Goal: Transaction & Acquisition: Obtain resource

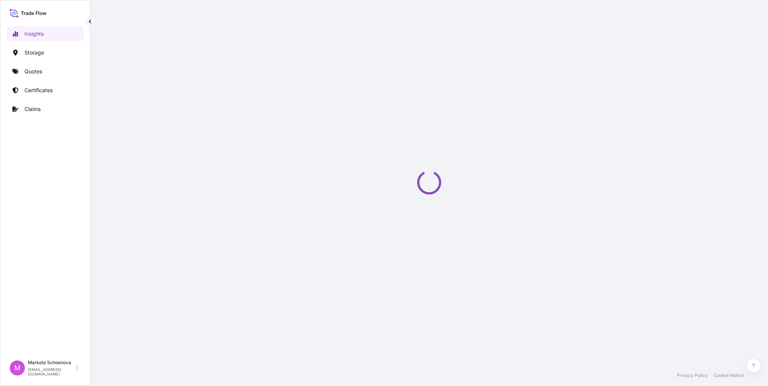
select select "2025"
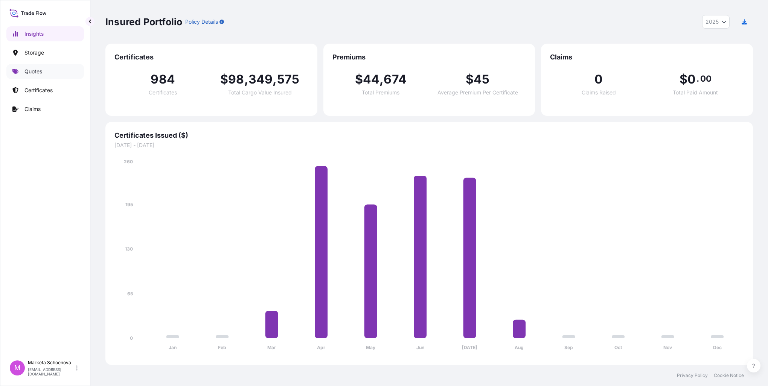
click at [33, 72] on p "Quotes" at bounding box center [33, 72] width 18 height 8
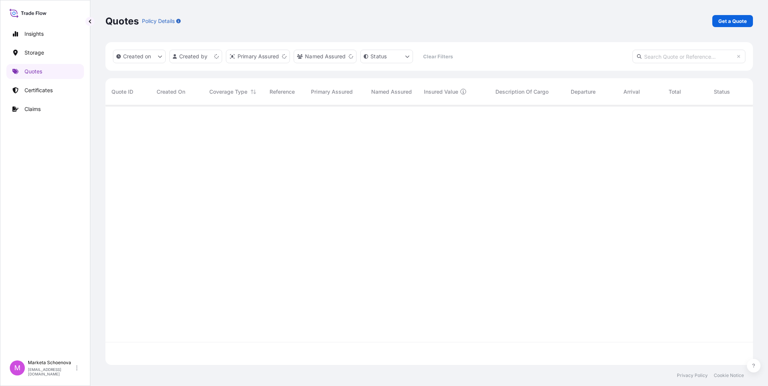
scroll to position [258, 641]
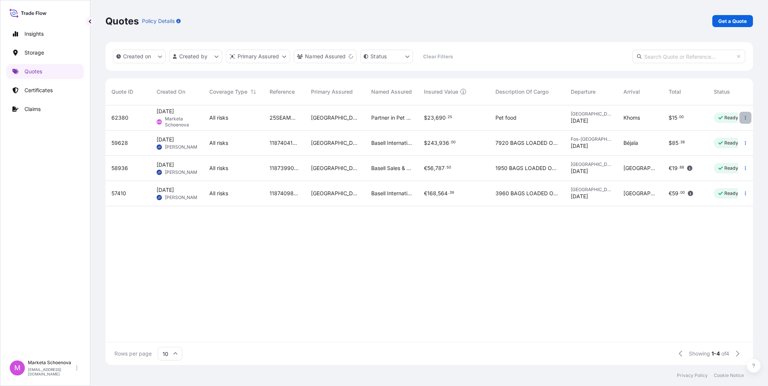
click at [745, 117] on icon "button" at bounding box center [745, 118] width 5 height 5
click at [725, 118] on p "Ready" at bounding box center [731, 118] width 14 height 6
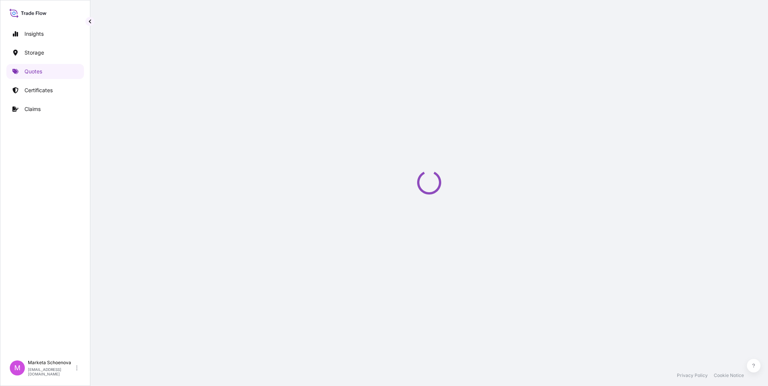
select select "Road / [GEOGRAPHIC_DATA]"
select select "Water"
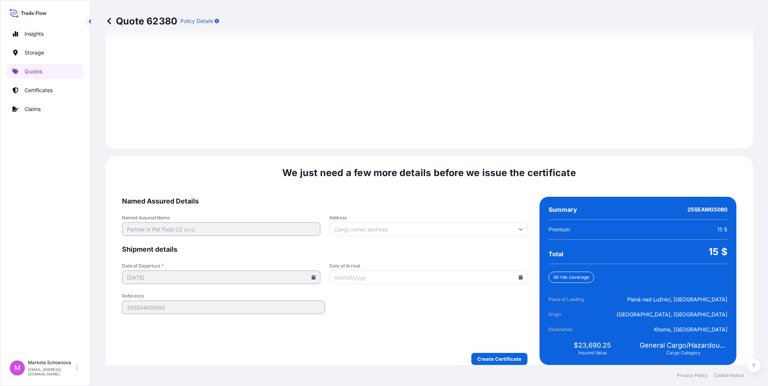
scroll to position [1045, 0]
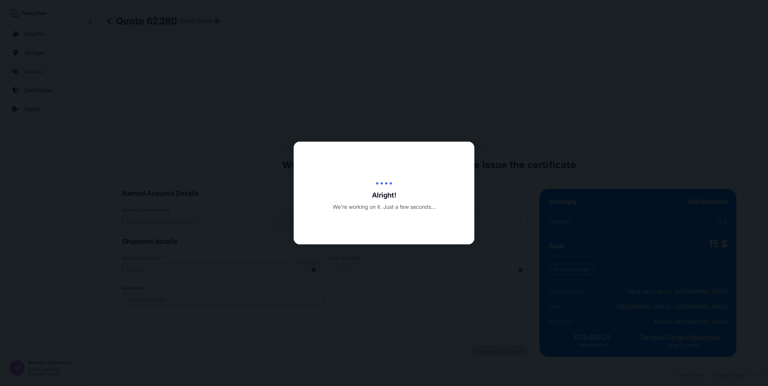
click at [499, 350] on div at bounding box center [384, 193] width 768 height 386
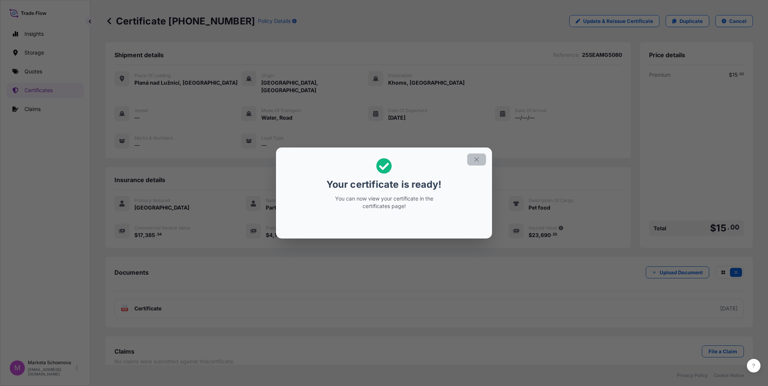
click at [476, 160] on icon "button" at bounding box center [476, 159] width 7 height 7
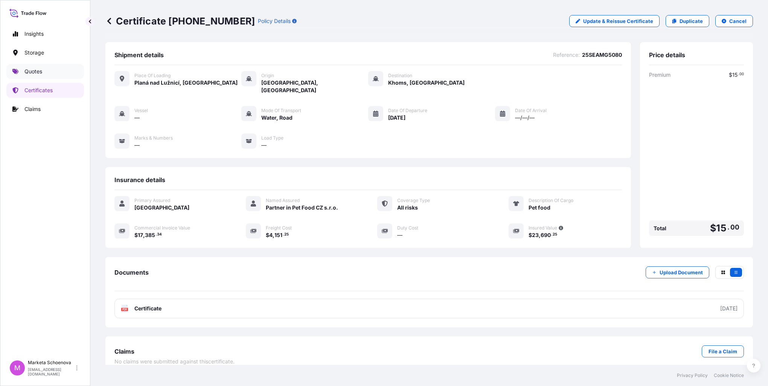
click at [28, 74] on p "Quotes" at bounding box center [33, 72] width 18 height 8
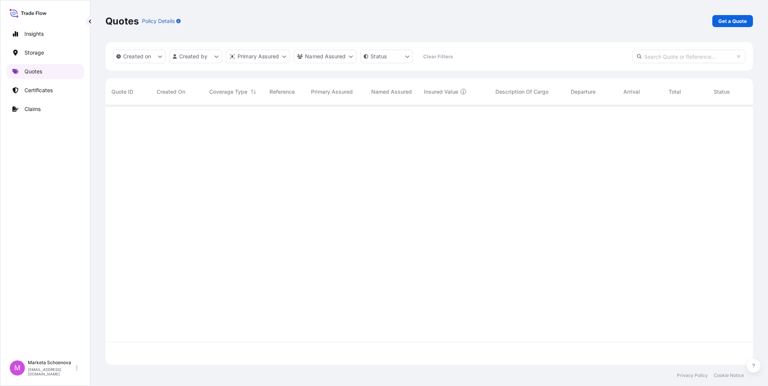
scroll to position [258, 641]
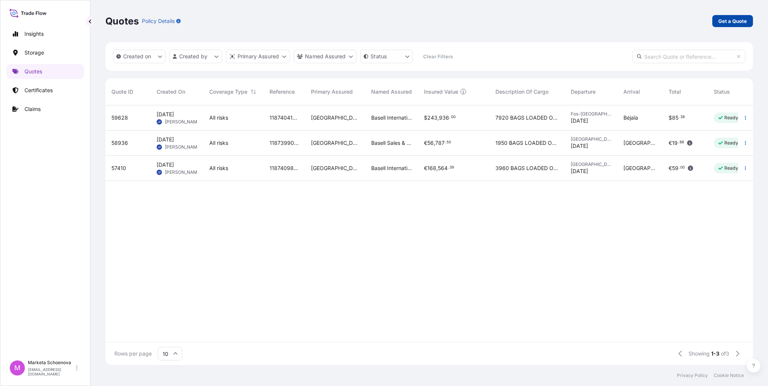
click at [736, 21] on p "Get a Quote" at bounding box center [732, 21] width 29 height 8
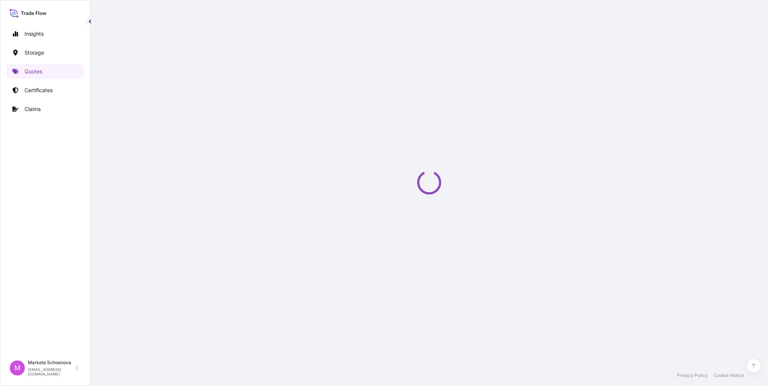
scroll to position [12, 0]
select select "Water"
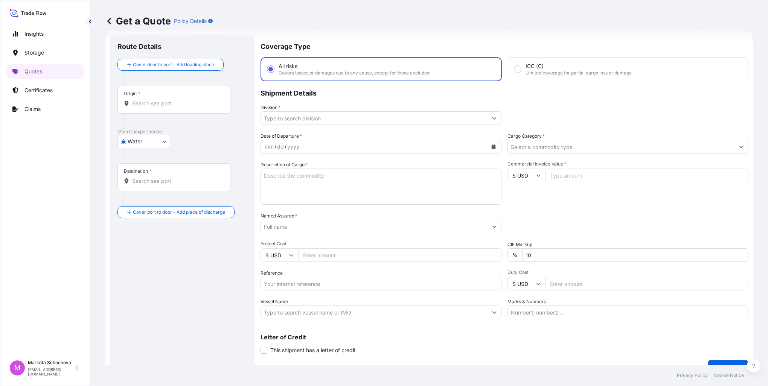
click at [149, 93] on div "Origin *" at bounding box center [173, 100] width 113 height 28
click at [149, 100] on input "Origin *" at bounding box center [176, 104] width 89 height 8
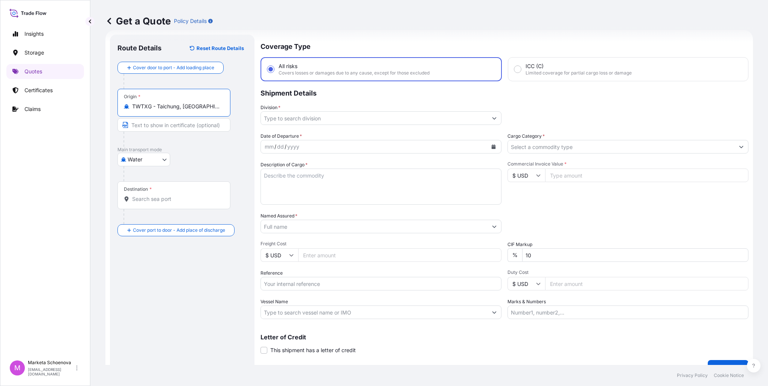
type input "TWTXG - Taichung, [GEOGRAPHIC_DATA]"
click at [150, 191] on span "*" at bounding box center [150, 189] width 2 height 6
click at [150, 195] on input "Destination *" at bounding box center [176, 199] width 89 height 8
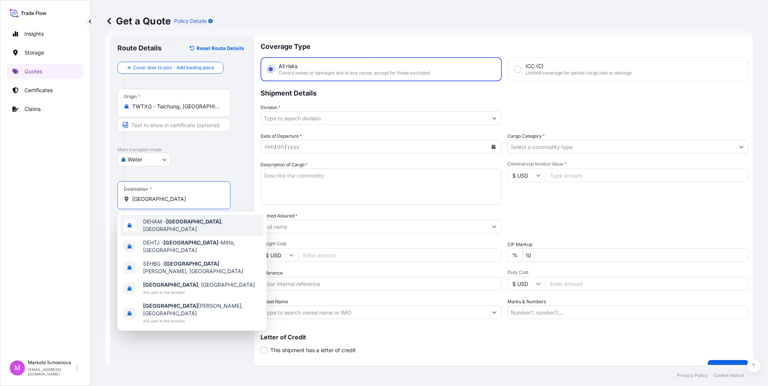
click at [177, 228] on div "DEHAM - [GEOGRAPHIC_DATA] , [GEOGRAPHIC_DATA]" at bounding box center [191, 225] width 143 height 21
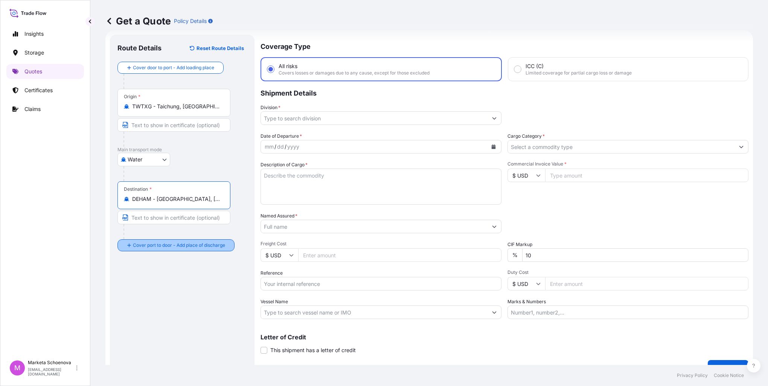
type input "DEHAM - [GEOGRAPHIC_DATA], [GEOGRAPHIC_DATA]"
click at [158, 276] on div "Place of Discharge" at bounding box center [144, 276] width 40 height 6
click at [158, 282] on input "Place of Discharge" at bounding box center [176, 286] width 89 height 8
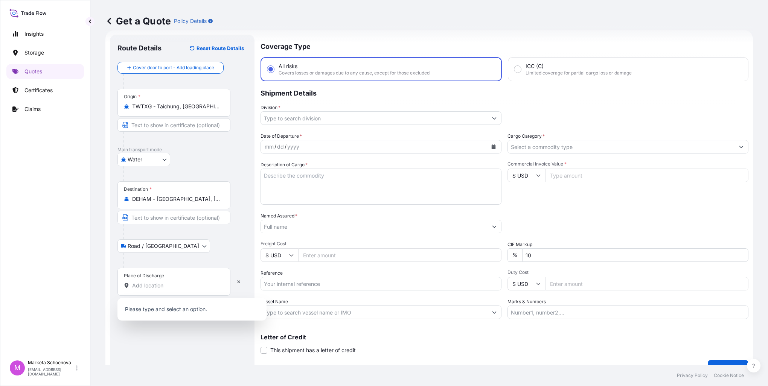
click at [175, 276] on div "Place of Discharge" at bounding box center [173, 282] width 113 height 28
click at [175, 282] on input "Place of Discharge" at bounding box center [176, 286] width 89 height 8
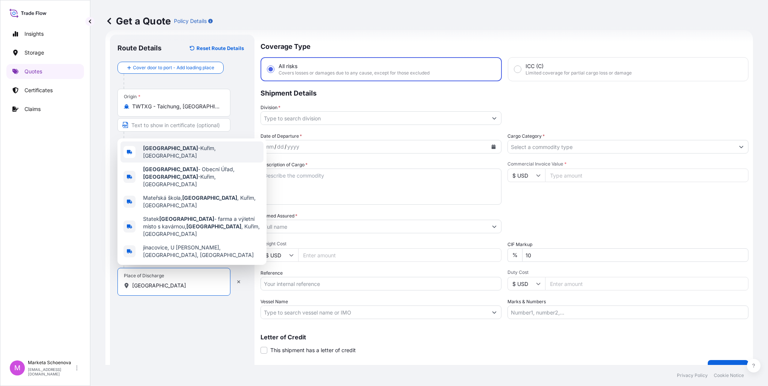
click at [182, 160] on span "[GEOGRAPHIC_DATA] -[GEOGRAPHIC_DATA], [GEOGRAPHIC_DATA]" at bounding box center [201, 152] width 117 height 15
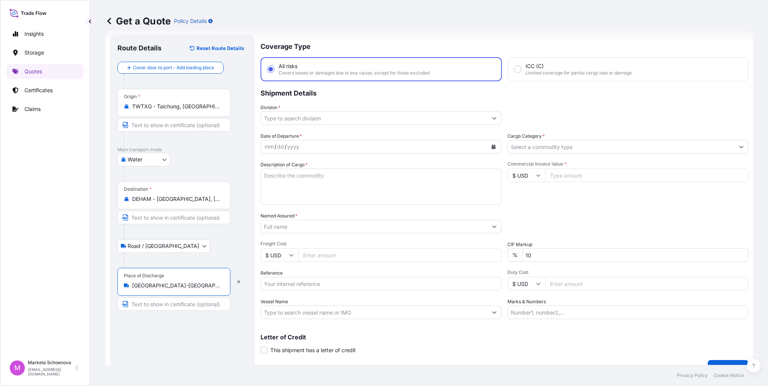
type input "[GEOGRAPHIC_DATA]-[GEOGRAPHIC_DATA], [GEOGRAPHIC_DATA]"
click at [306, 118] on input "Division *" at bounding box center [374, 118] width 227 height 14
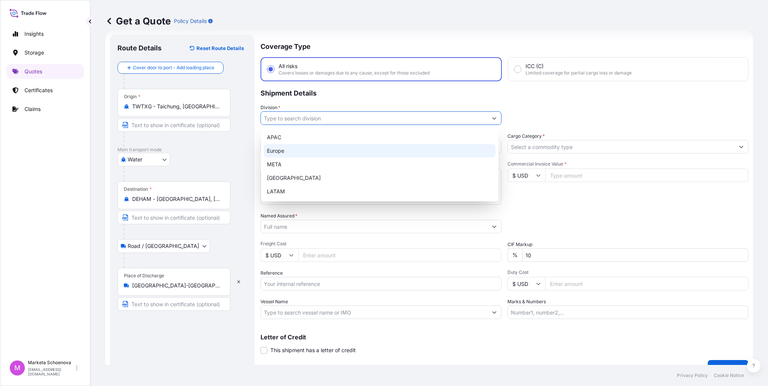
click at [300, 149] on div "Europe" at bounding box center [379, 151] width 231 height 14
type input "Europe"
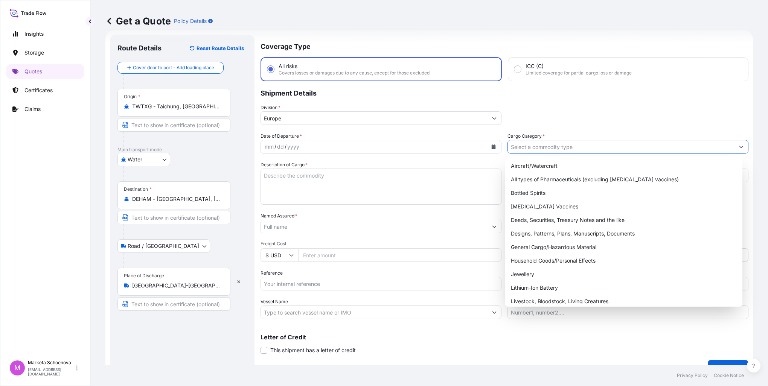
click at [582, 149] on input "Cargo Category *" at bounding box center [621, 147] width 227 height 14
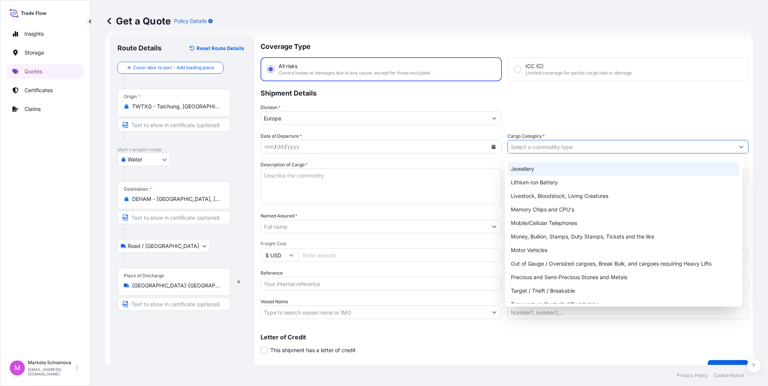
scroll to position [113, 0]
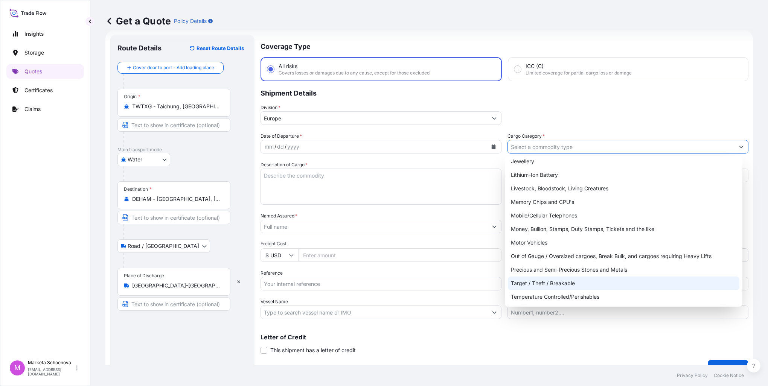
click at [571, 286] on div "Target / Theft / Breakable" at bounding box center [623, 284] width 231 height 14
type input "Target / Theft / Breakable"
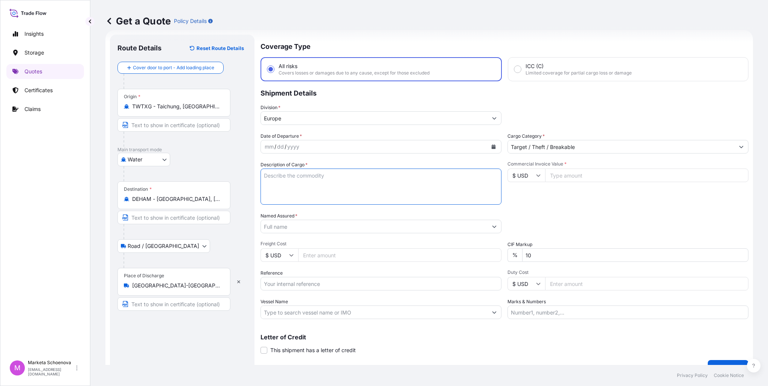
click at [313, 180] on textarea "Description of Cargo *" at bounding box center [380, 187] width 241 height 36
type textarea "shoes"
click at [567, 175] on input "Commercial Invoice Value *" at bounding box center [646, 176] width 203 height 14
click at [577, 174] on input "Commercial Invoice Value *" at bounding box center [646, 176] width 203 height 14
paste input "836972.3500"
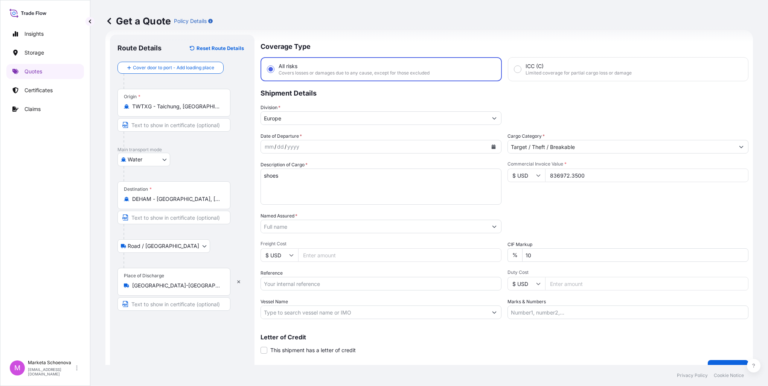
type input "836972.3500"
click at [313, 250] on input "Freight Cost" at bounding box center [399, 255] width 203 height 14
paste input "9470"
type input "9470"
click at [294, 227] on input "Named Assured *" at bounding box center [374, 227] width 227 height 14
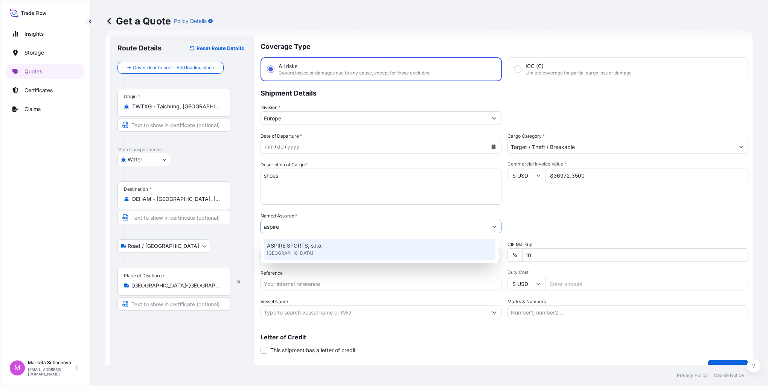
click at [279, 246] on span "ASPIRE SPORTS, s.r.o." at bounding box center [295, 246] width 56 height 8
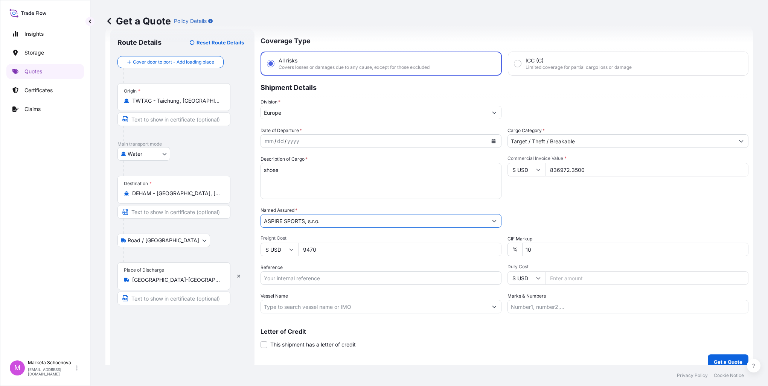
scroll to position [26, 0]
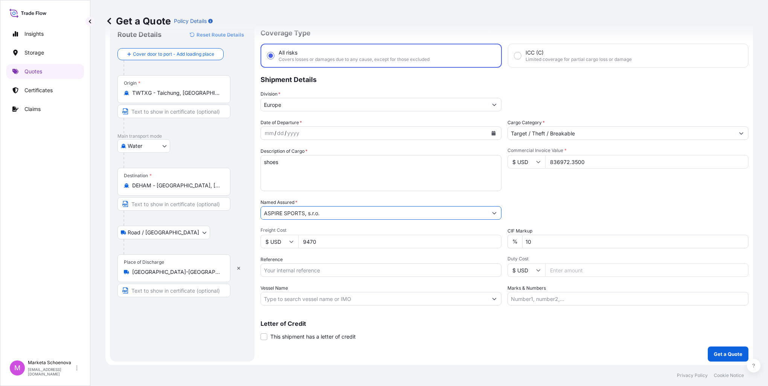
type input "ASPIRE SPORTS, s.r.o."
click at [372, 271] on input "Reference" at bounding box center [380, 270] width 241 height 14
paste input "25SIAMK4253"
type input "25SIAMK4253"
click at [724, 352] on p "Get a Quote" at bounding box center [728, 354] width 29 height 8
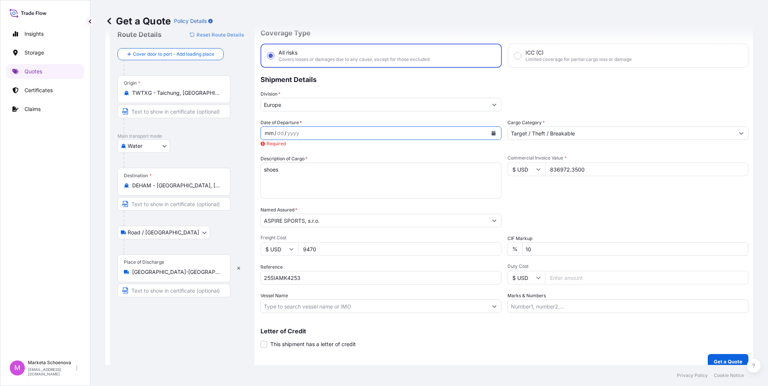
click at [306, 130] on div "mm / dd / yyyy" at bounding box center [374, 133] width 227 height 14
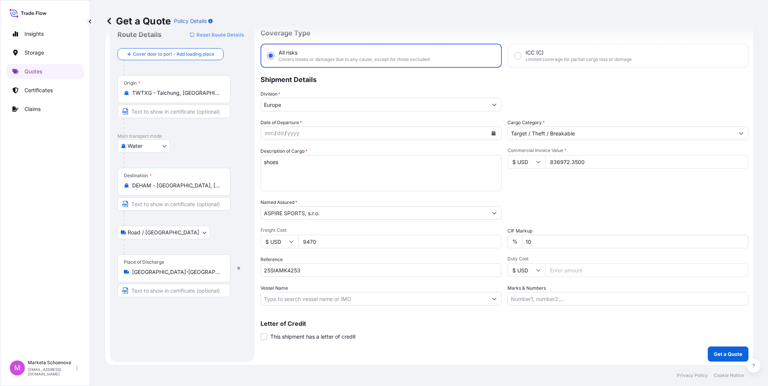
click at [492, 134] on icon "Calendar" at bounding box center [494, 133] width 4 height 5
click at [274, 154] on icon "Previous" at bounding box center [276, 154] width 5 height 5
click at [330, 209] on div "17" at bounding box center [331, 211] width 14 height 14
click at [715, 352] on p "Get a Quote" at bounding box center [728, 354] width 29 height 8
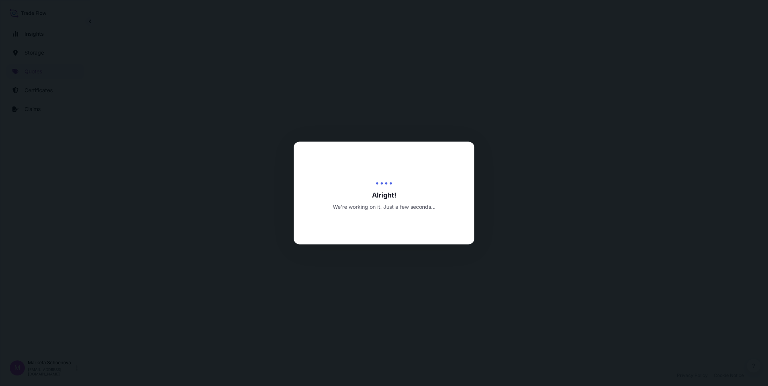
select select "Water"
select select "Road / [GEOGRAPHIC_DATA]"
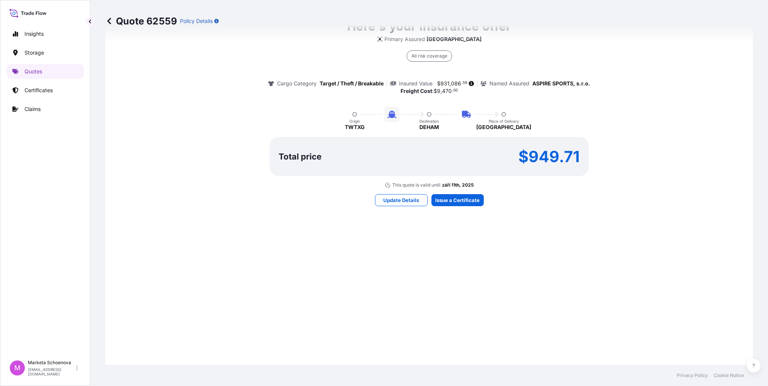
scroll to position [587, 0]
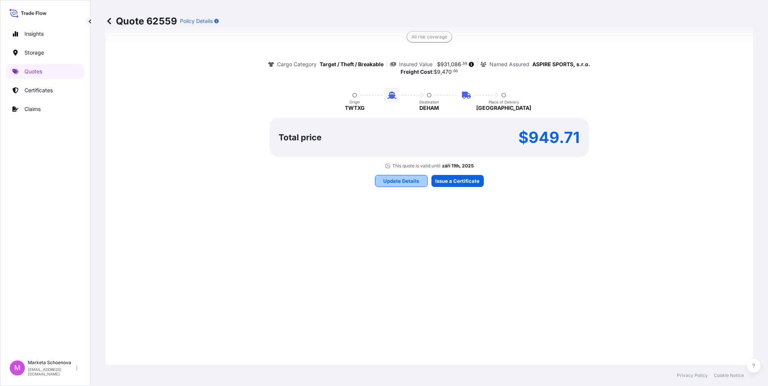
click at [397, 183] on p "Update Details" at bounding box center [401, 181] width 36 height 8
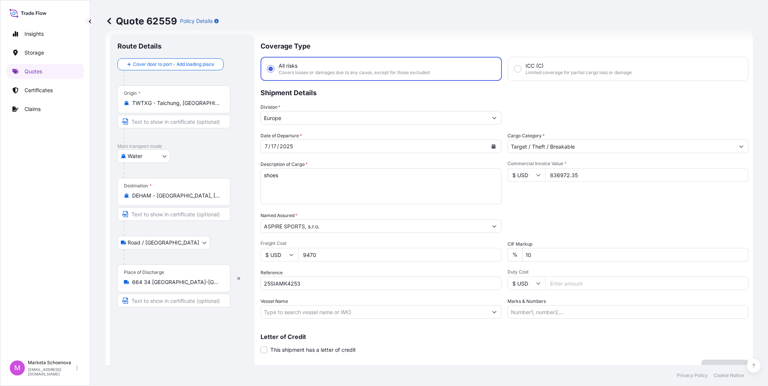
scroll to position [12, 0]
click at [739, 147] on icon "Show suggestions" at bounding box center [741, 147] width 4 height 2
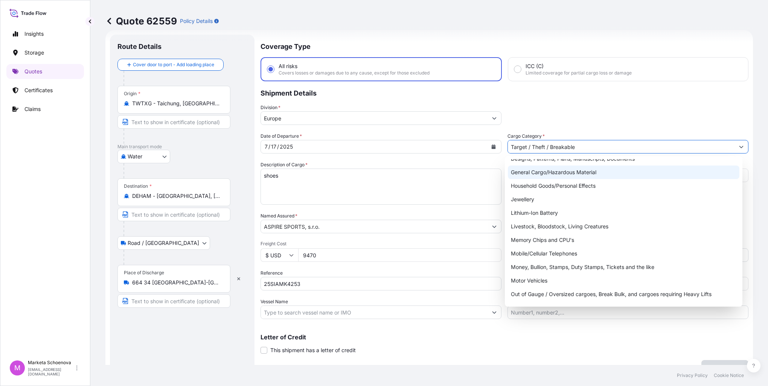
scroll to position [75, 0]
click at [539, 213] on div "Lithium-Ion Battery" at bounding box center [623, 213] width 231 height 14
type input "Lithium-Ion Battery"
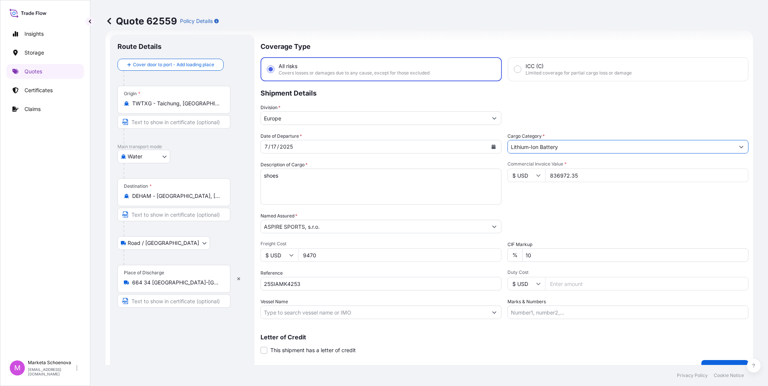
click at [394, 187] on textarea "shoes" at bounding box center [380, 187] width 241 height 36
drag, startPoint x: 294, startPoint y: 174, endPoint x: 170, endPoint y: 157, distance: 125.3
click at [170, 157] on form "Route Details Cover door to port - Add loading place Place of loading Road / [G…" at bounding box center [428, 205] width 647 height 350
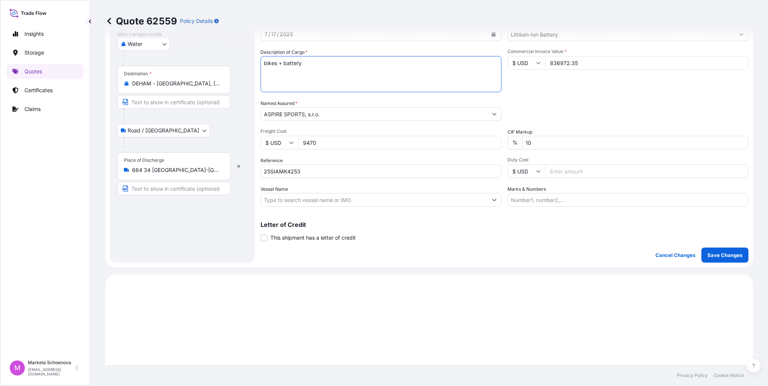
scroll to position [50, 0]
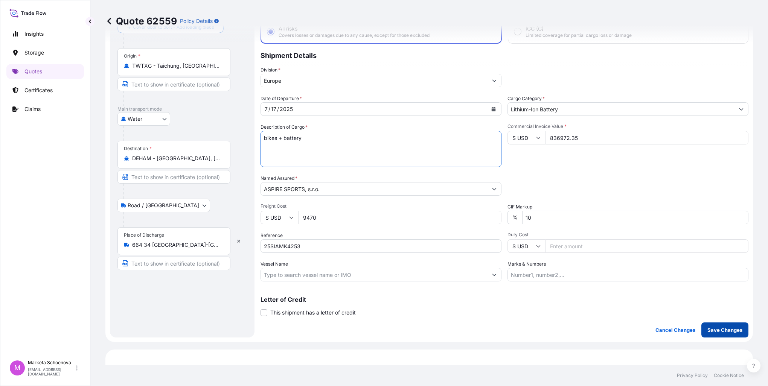
type textarea "bikes + battery"
click at [716, 331] on p "Save Changes" at bounding box center [724, 330] width 35 height 8
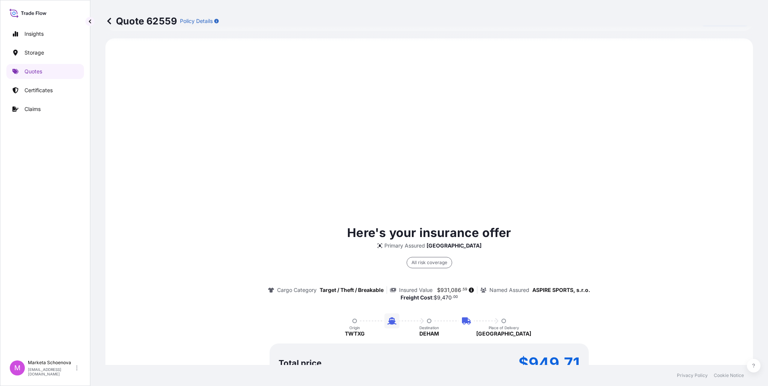
select select "Water"
select select "Road / [GEOGRAPHIC_DATA]"
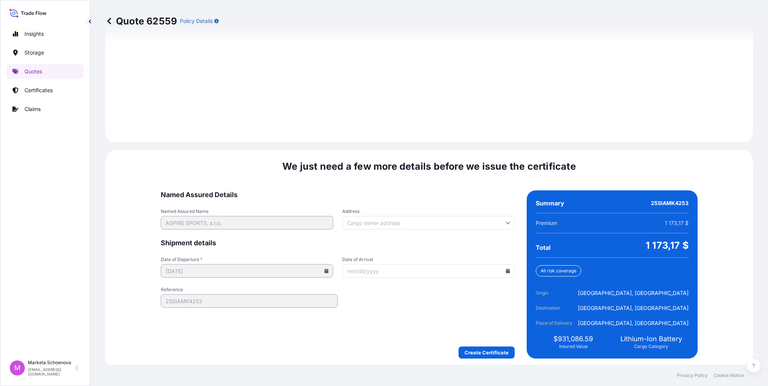
scroll to position [1045, 0]
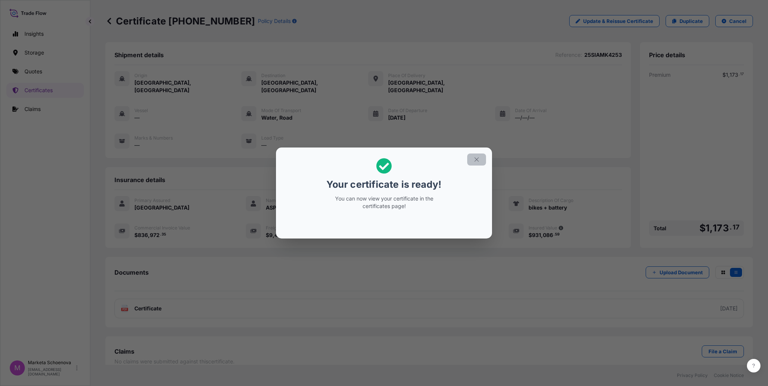
click at [476, 161] on icon "button" at bounding box center [476, 159] width 7 height 7
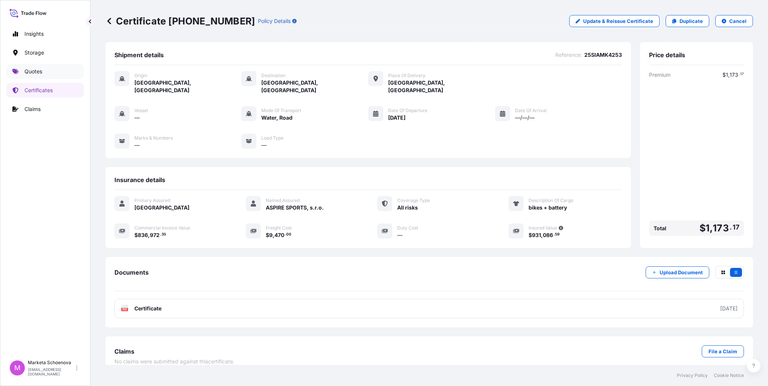
click at [41, 72] on p "Quotes" at bounding box center [33, 72] width 18 height 8
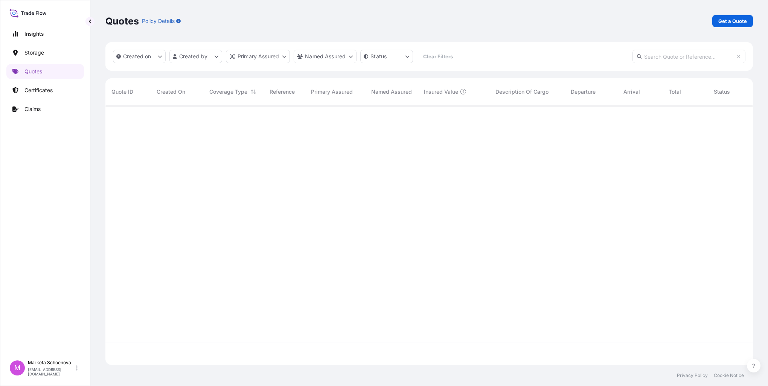
scroll to position [258, 641]
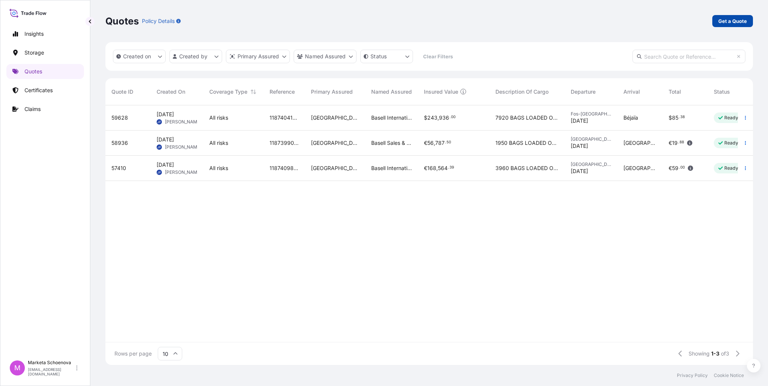
click at [720, 20] on p "Get a Quote" at bounding box center [732, 21] width 29 height 8
select select "Water"
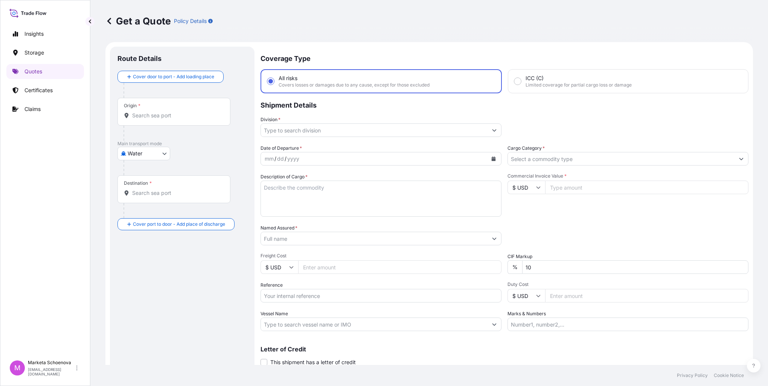
scroll to position [12, 0]
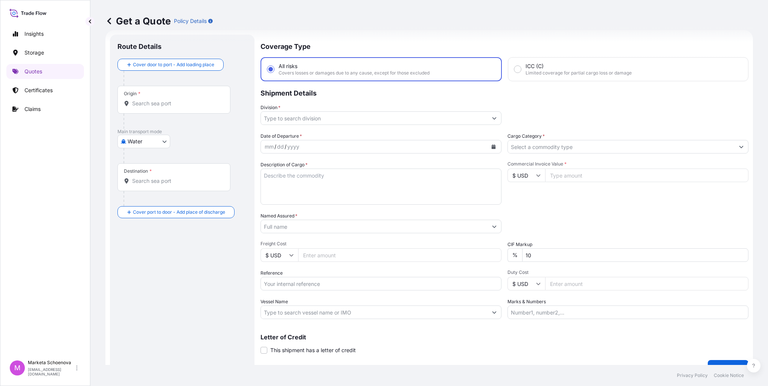
click at [152, 102] on input "Origin *" at bounding box center [176, 104] width 89 height 8
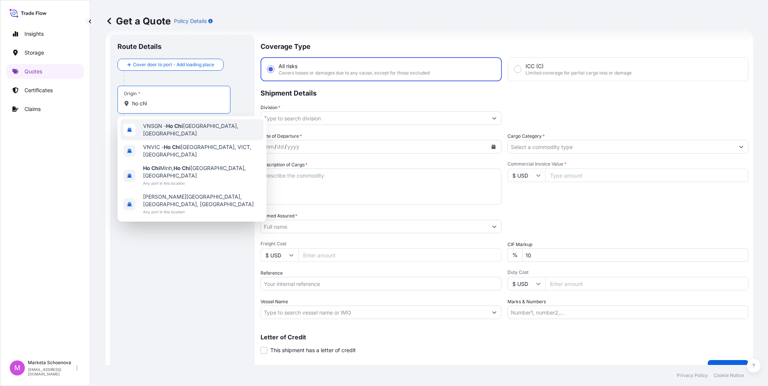
click at [182, 124] on span "VNSGN - [GEOGRAPHIC_DATA], [GEOGRAPHIC_DATA]" at bounding box center [201, 129] width 117 height 15
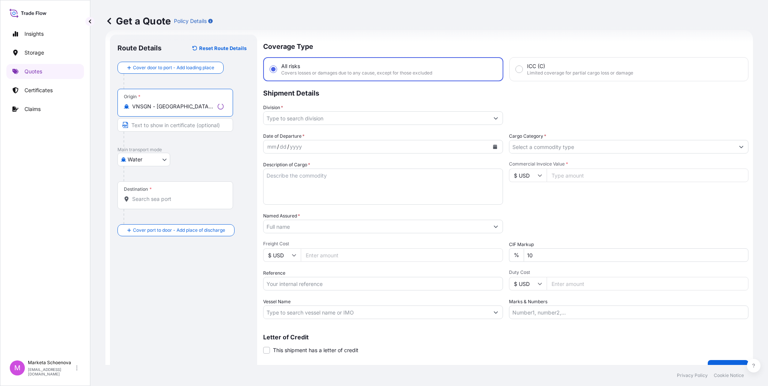
type input "VNSGN - [GEOGRAPHIC_DATA], [GEOGRAPHIC_DATA]"
click at [152, 192] on div "Destination *" at bounding box center [175, 195] width 116 height 28
click at [152, 195] on input "Destination *" at bounding box center [177, 199] width 91 height 8
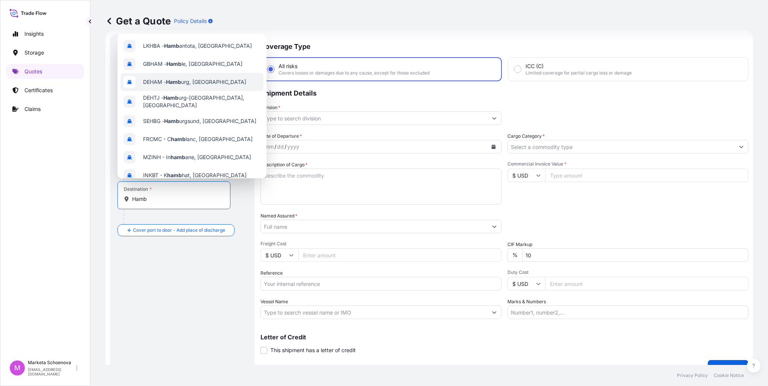
click at [190, 84] on span "DEHAM - Hamb urg, [GEOGRAPHIC_DATA]" at bounding box center [194, 82] width 103 height 8
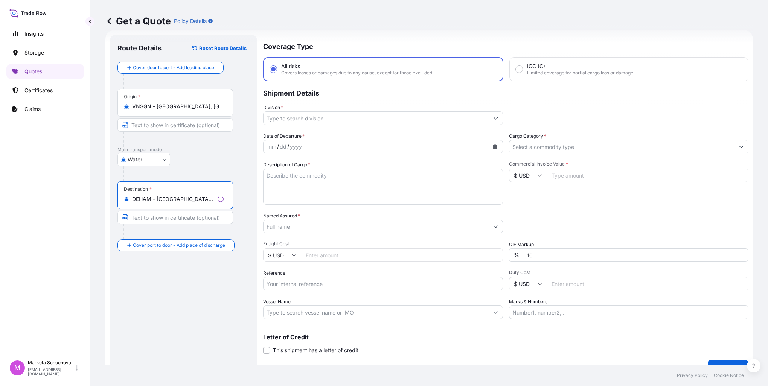
type input "DEHAM - [GEOGRAPHIC_DATA], [GEOGRAPHIC_DATA]"
click at [155, 288] on input "Place of Discharge" at bounding box center [176, 286] width 89 height 8
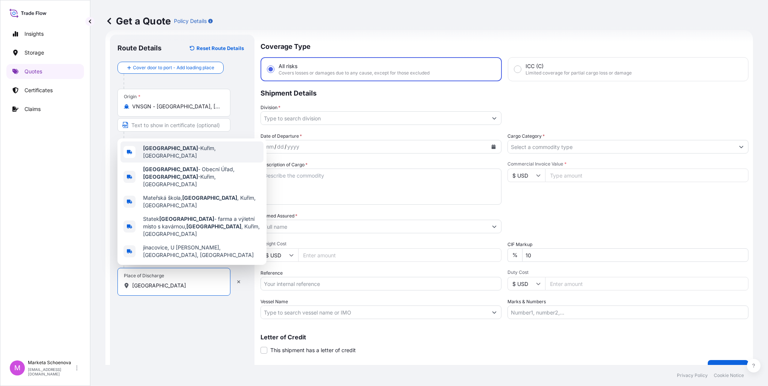
click at [185, 160] on span "[GEOGRAPHIC_DATA] -[GEOGRAPHIC_DATA], [GEOGRAPHIC_DATA]" at bounding box center [201, 152] width 117 height 15
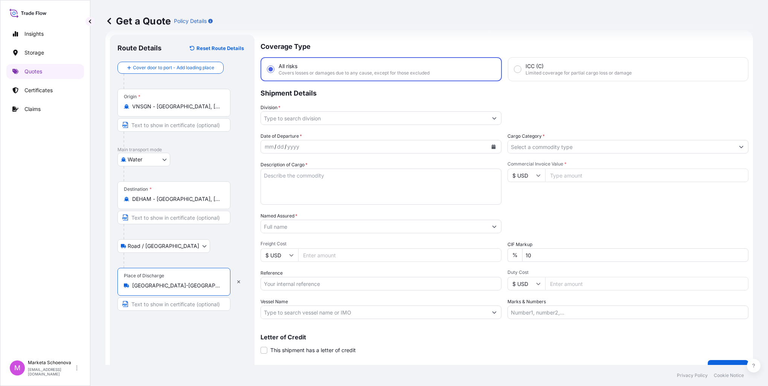
type input "[GEOGRAPHIC_DATA]-[GEOGRAPHIC_DATA], [GEOGRAPHIC_DATA]"
click at [335, 119] on input "Division *" at bounding box center [374, 118] width 227 height 14
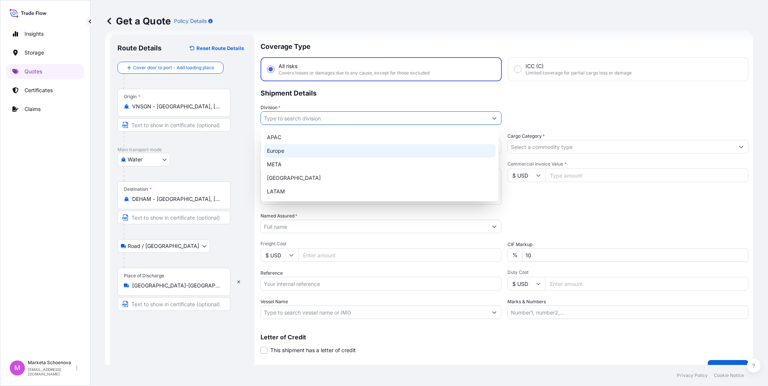
click at [312, 149] on div "Europe" at bounding box center [379, 151] width 231 height 14
type input "Europe"
click at [493, 147] on div "Europe" at bounding box center [379, 151] width 231 height 14
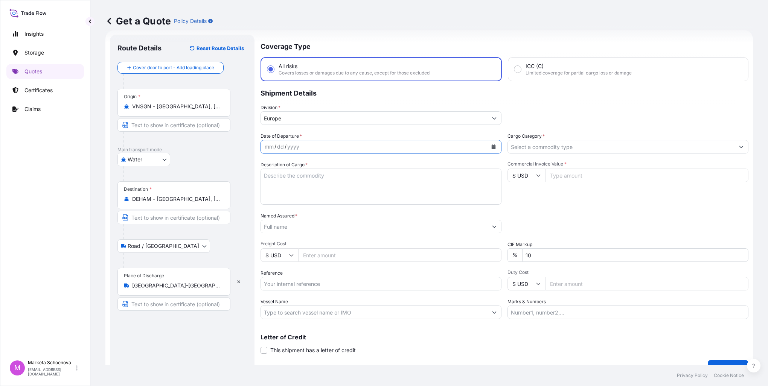
click at [493, 148] on button "Calendar" at bounding box center [493, 147] width 12 height 12
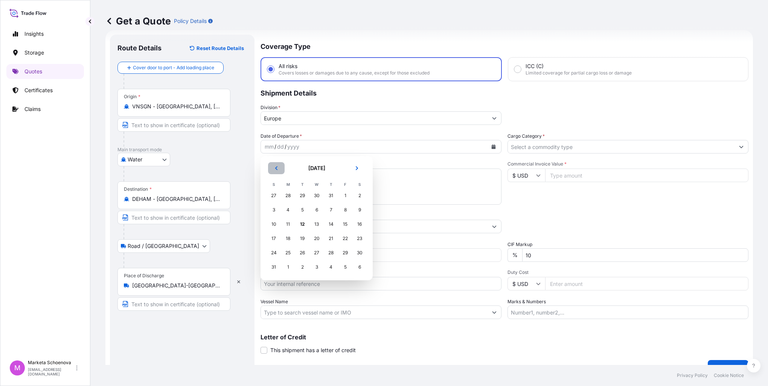
click at [273, 166] on button "Previous" at bounding box center [276, 168] width 17 height 12
click at [288, 239] on div "21" at bounding box center [288, 239] width 14 height 14
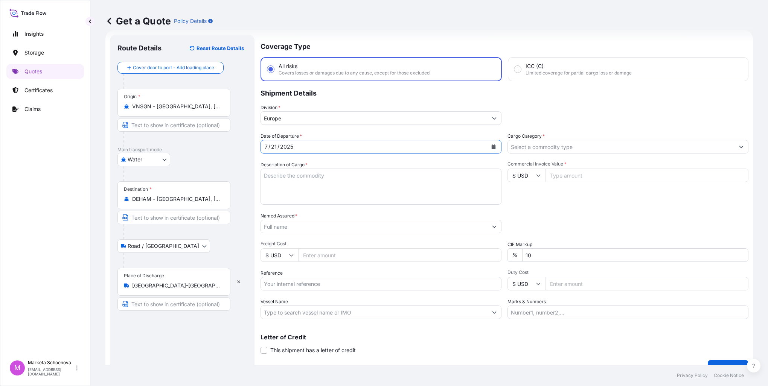
click at [559, 148] on input "Cargo Category *" at bounding box center [621, 147] width 227 height 14
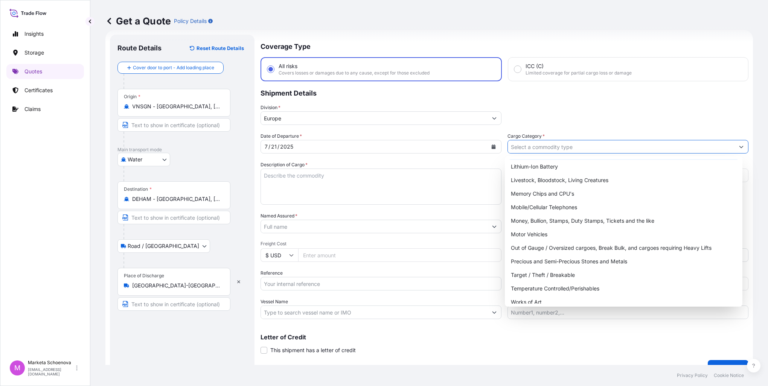
scroll to position [126, 0]
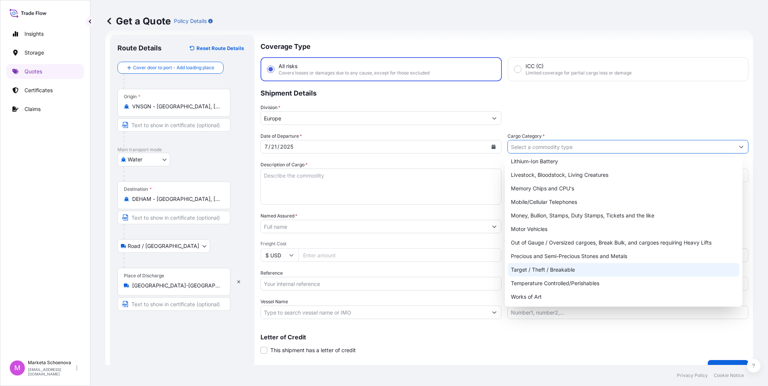
click at [542, 271] on div "Target / Theft / Breakable" at bounding box center [623, 270] width 231 height 14
type input "Target / Theft / Breakable"
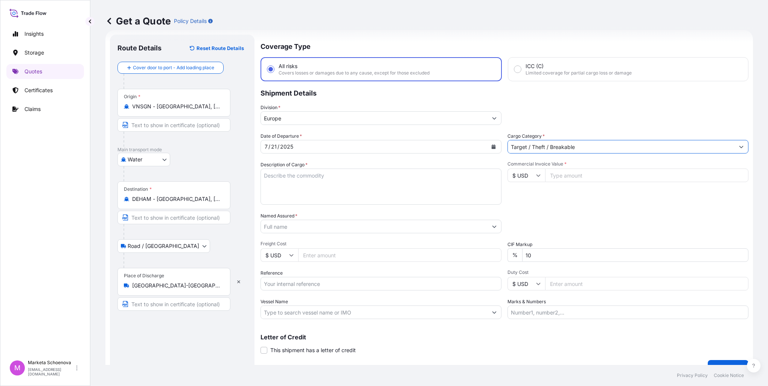
click at [329, 182] on textarea "Description of Cargo *" at bounding box center [380, 187] width 241 height 36
type textarea "shoes"
click at [580, 171] on input "Commercial Invoice Value *" at bounding box center [646, 176] width 203 height 14
click at [580, 175] on input "Commercial Invoice Value *" at bounding box center [646, 176] width 203 height 14
paste input "56563.03"
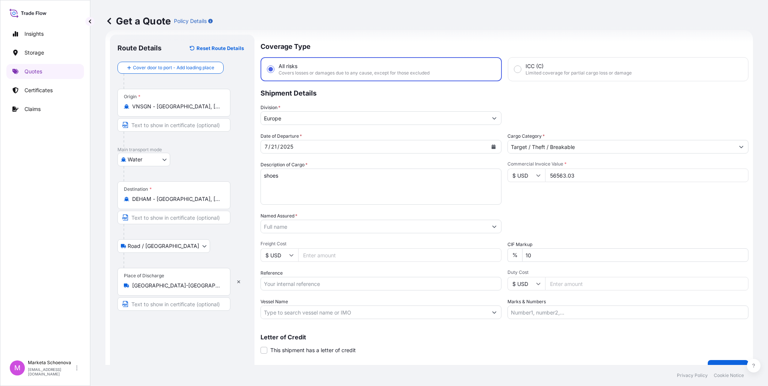
type input "56563.03"
click at [350, 257] on input "Freight Cost" at bounding box center [399, 255] width 203 height 14
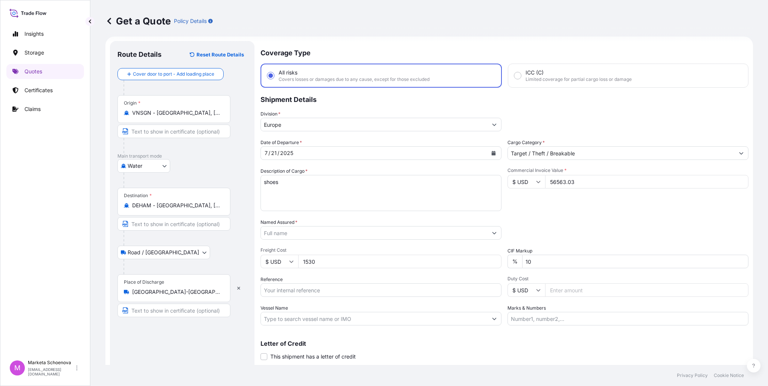
scroll to position [0, 0]
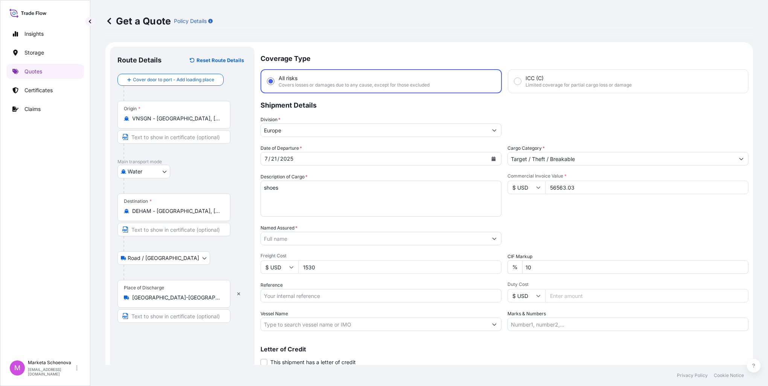
type input "1530"
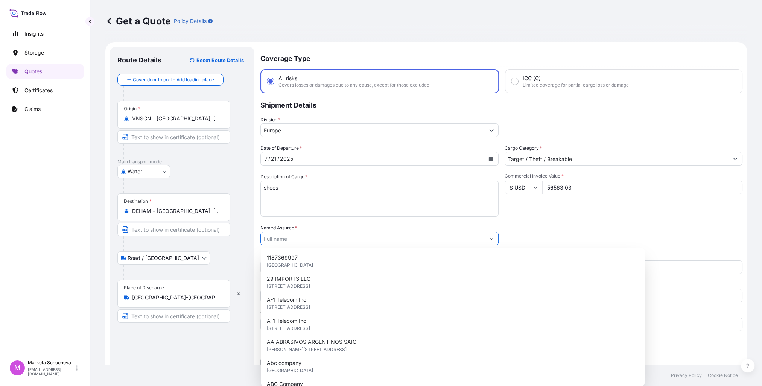
click at [336, 239] on input "Named Assured *" at bounding box center [373, 239] width 224 height 14
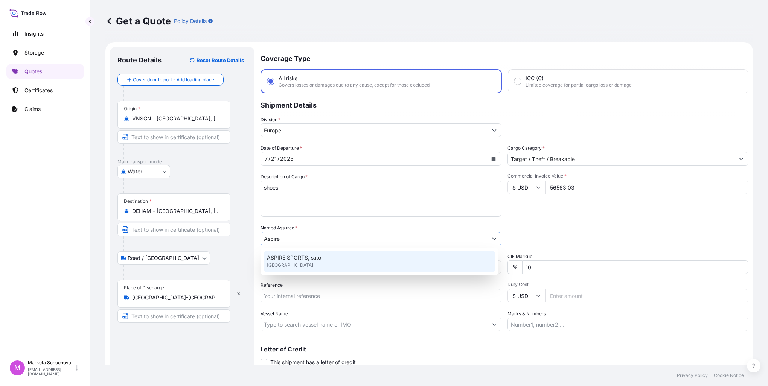
click at [300, 257] on span "ASPIRE SPORTS, s.r.o." at bounding box center [295, 258] width 56 height 8
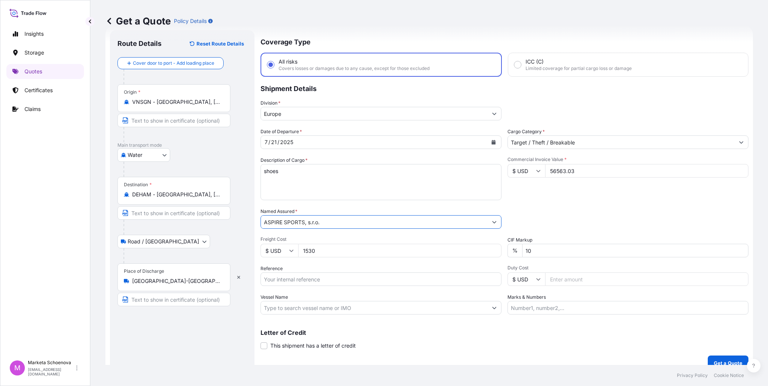
scroll to position [26, 0]
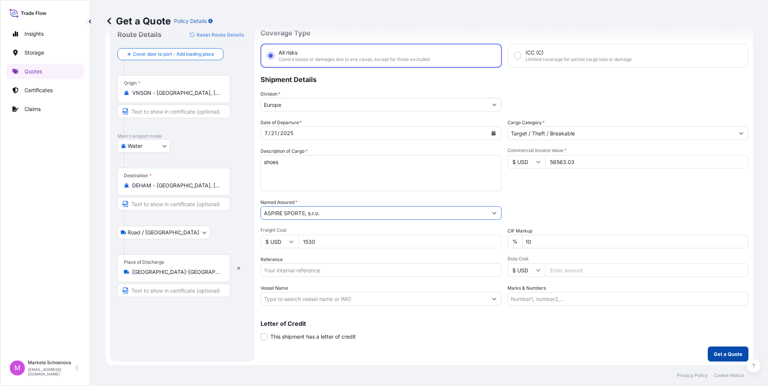
type input "ASPIRE SPORTS, s.r.o."
click at [716, 350] on p "Get a Quote" at bounding box center [728, 354] width 29 height 8
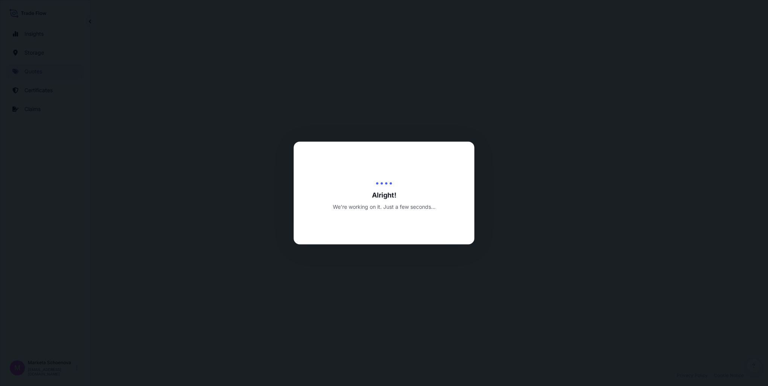
select select "Water"
select select "Road / [GEOGRAPHIC_DATA]"
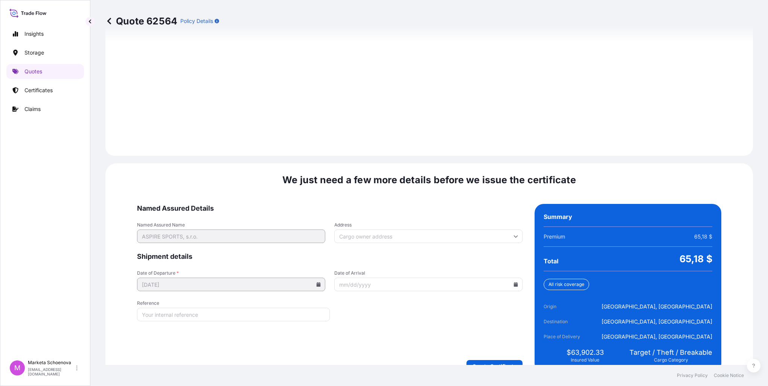
scroll to position [1045, 0]
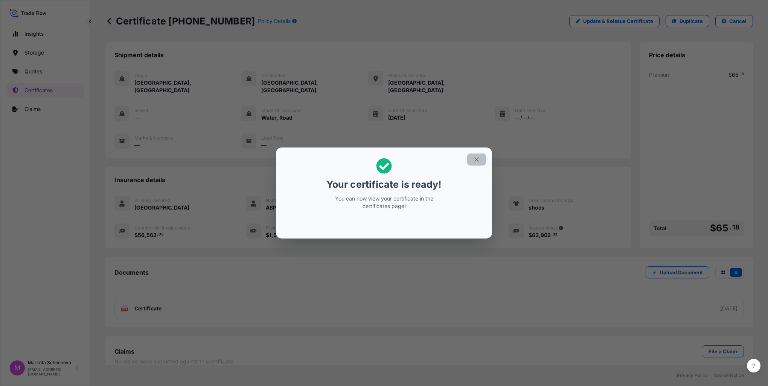
click at [480, 160] on button "button" at bounding box center [476, 160] width 19 height 12
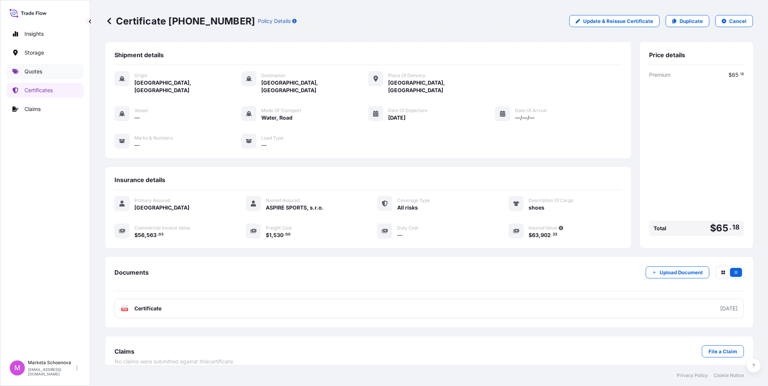
click at [37, 68] on p "Quotes" at bounding box center [33, 72] width 18 height 8
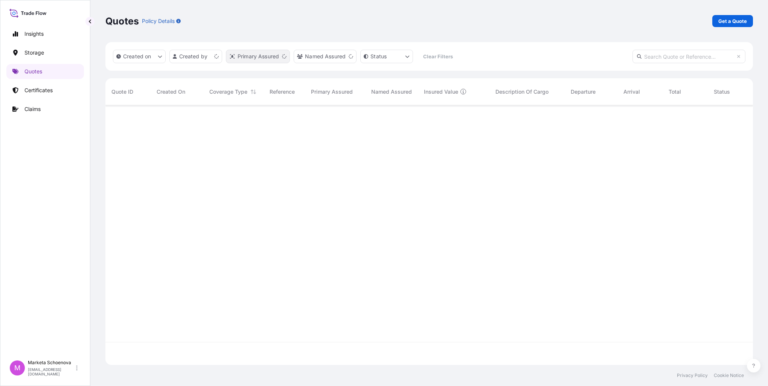
scroll to position [258, 641]
click at [715, 20] on link "Get a Quote" at bounding box center [732, 21] width 41 height 12
select select "Water"
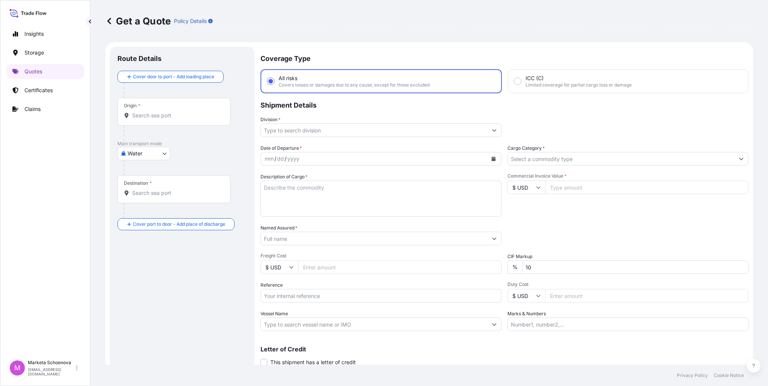
scroll to position [12, 0]
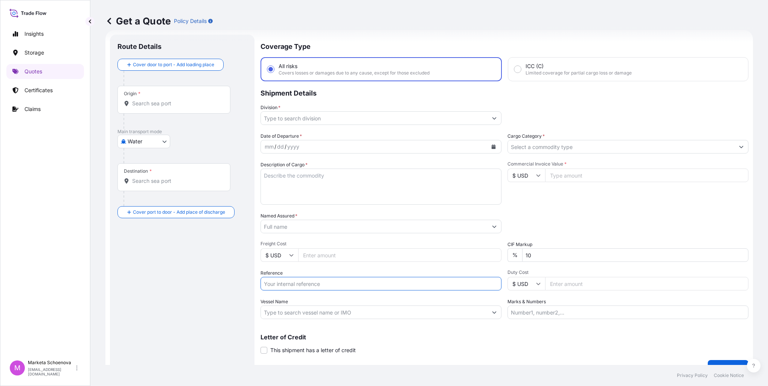
click at [297, 283] on input "Reference" at bounding box center [380, 284] width 241 height 14
paste input "25SIAEK3937"
click at [267, 282] on input "25SIAEK3937" at bounding box center [380, 284] width 241 height 14
type input "25SIAEK3937"
click at [165, 99] on div "Origin *" at bounding box center [173, 100] width 113 height 28
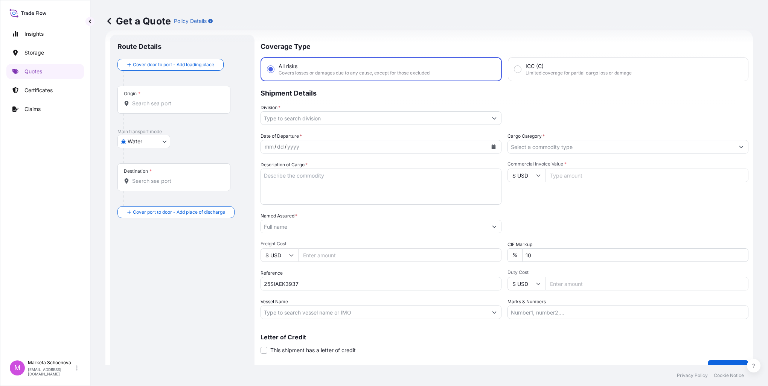
click at [165, 100] on input "Origin *" at bounding box center [176, 104] width 89 height 8
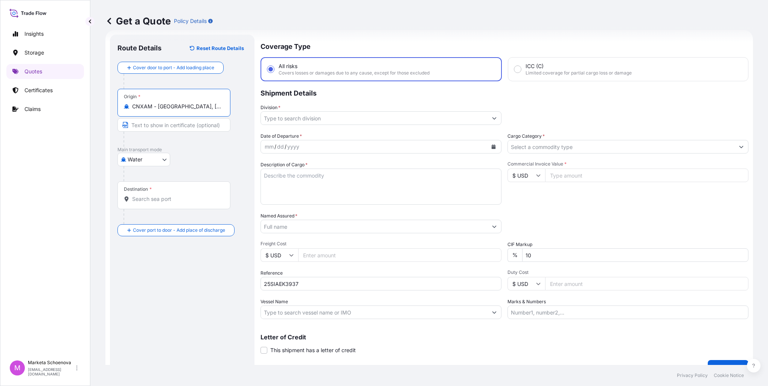
type input "CNXAM - [GEOGRAPHIC_DATA], [GEOGRAPHIC_DATA]"
click at [151, 199] on input "Destination *" at bounding box center [176, 199] width 89 height 8
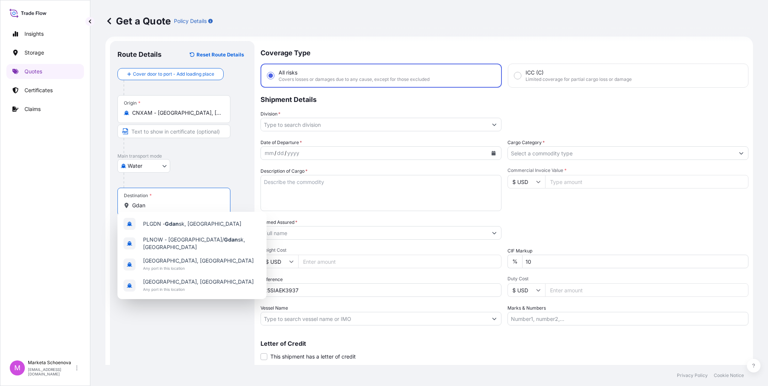
scroll to position [0, 0]
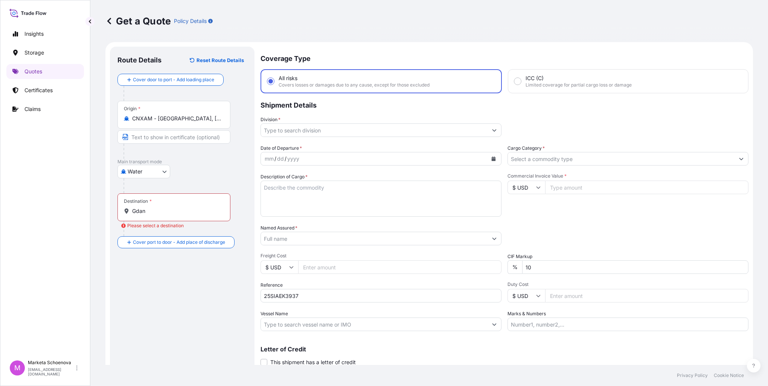
click at [155, 216] on div "Destination * Gdan" at bounding box center [173, 207] width 113 height 28
click at [155, 215] on input "Gdan" at bounding box center [176, 211] width 89 height 8
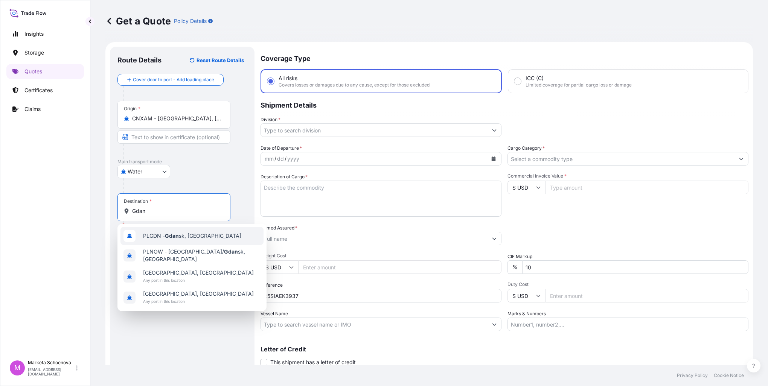
click at [190, 236] on span "PLGDN - Gdan sk, [GEOGRAPHIC_DATA]" at bounding box center [192, 236] width 98 height 8
type input "PLGDN - [GEOGRAPHIC_DATA], [GEOGRAPHIC_DATA]"
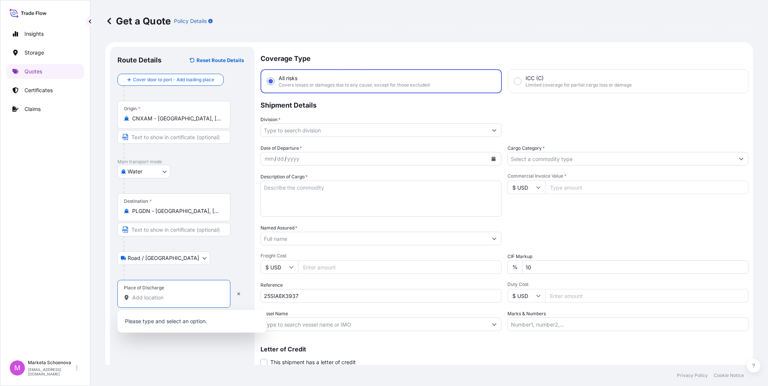
click at [157, 301] on input "Place of Discharge" at bounding box center [176, 298] width 89 height 8
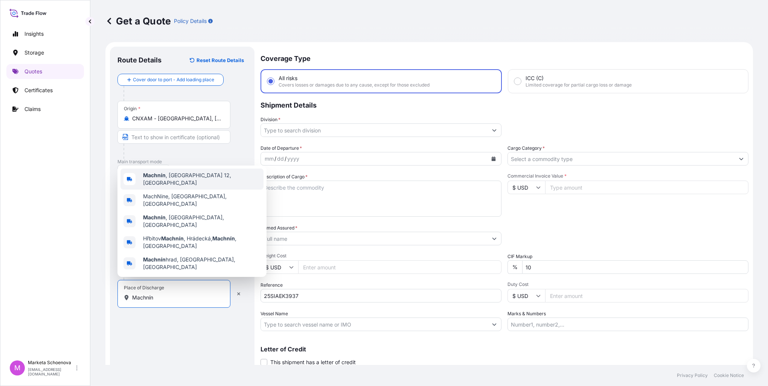
click at [176, 187] on span "Machnín , [GEOGRAPHIC_DATA] 12, [GEOGRAPHIC_DATA]" at bounding box center [201, 179] width 117 height 15
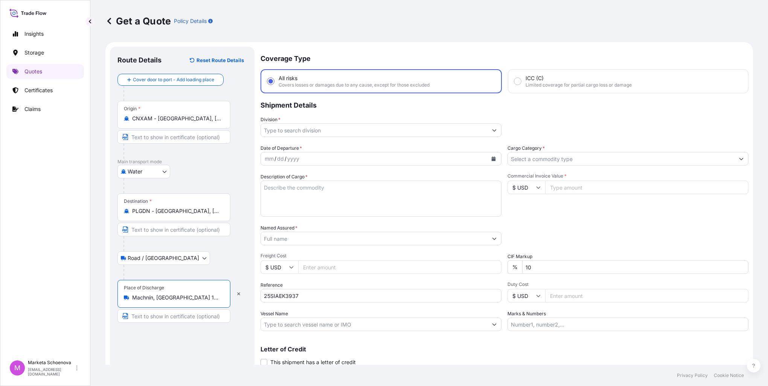
type input "Machnín, [GEOGRAPHIC_DATA] 12, [GEOGRAPHIC_DATA]"
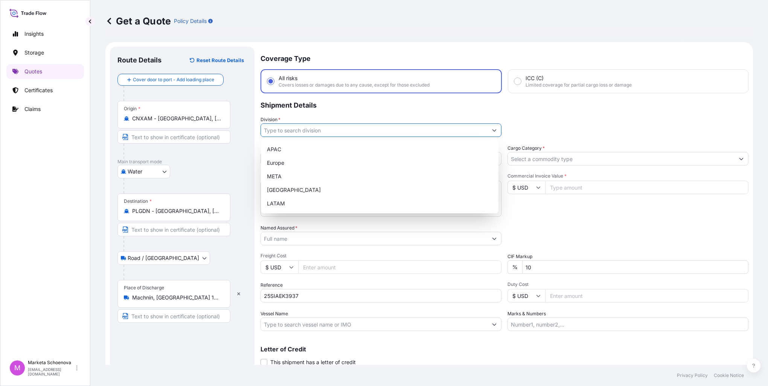
click at [293, 129] on input "Division *" at bounding box center [374, 130] width 227 height 14
click at [298, 163] on div "Europe" at bounding box center [379, 163] width 231 height 14
type input "Europe"
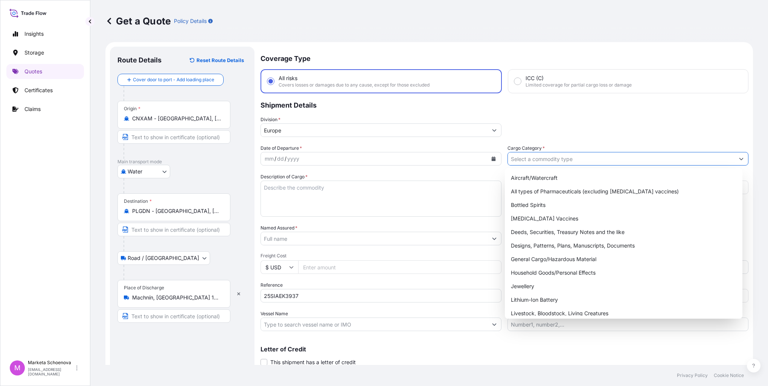
click at [739, 157] on icon "Show suggestions" at bounding box center [741, 159] width 5 height 5
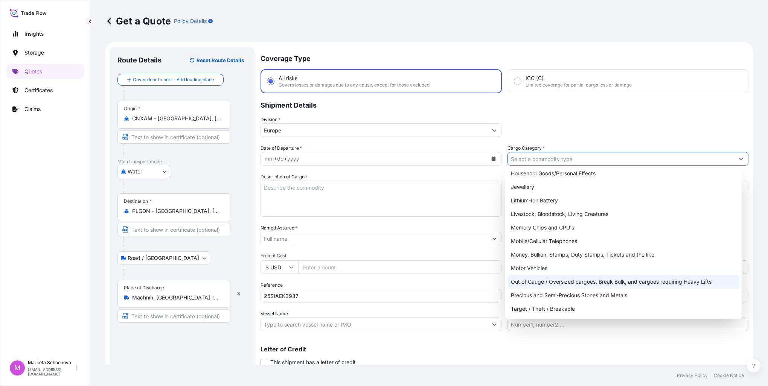
scroll to position [126, 0]
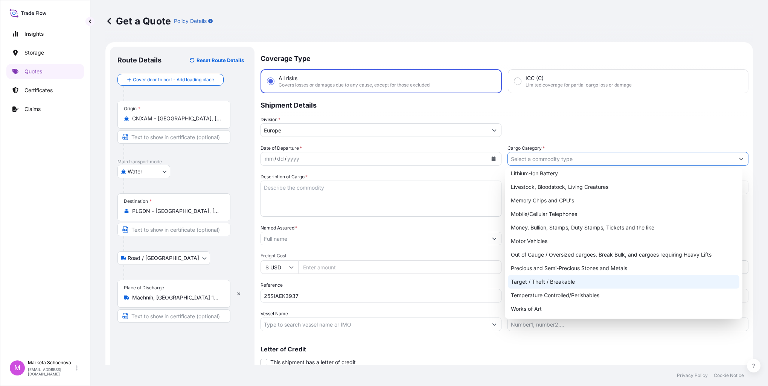
click at [574, 281] on div "Target / Theft / Breakable" at bounding box center [623, 282] width 231 height 14
type input "Target / Theft / Breakable"
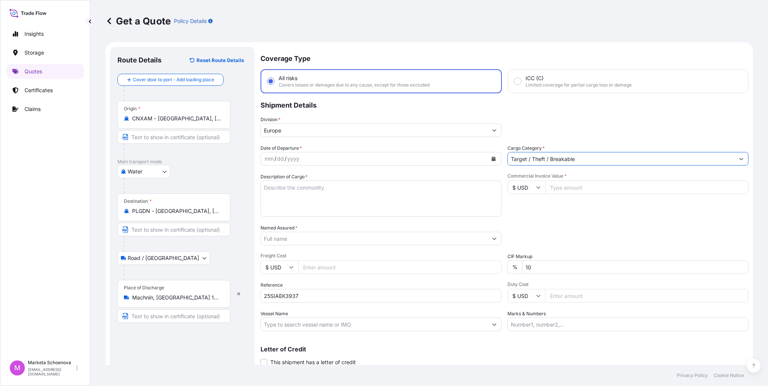
click at [317, 190] on textarea "Description of Cargo *" at bounding box center [380, 199] width 241 height 36
type textarea "ceramics"
click at [568, 186] on input "Commercial Invoice Value *" at bounding box center [646, 188] width 203 height 14
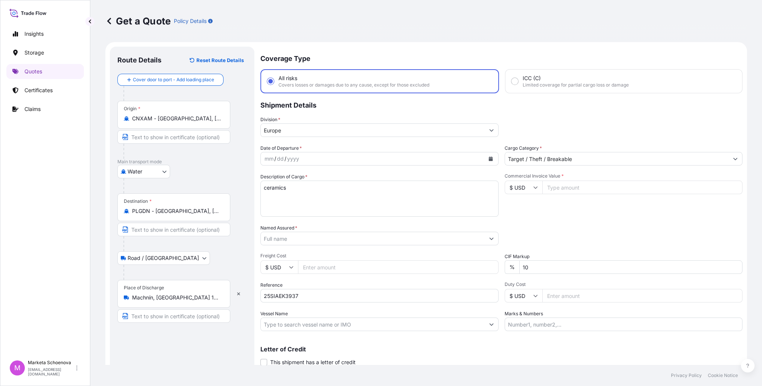
click at [321, 236] on input "Named Assured *" at bounding box center [373, 239] width 224 height 14
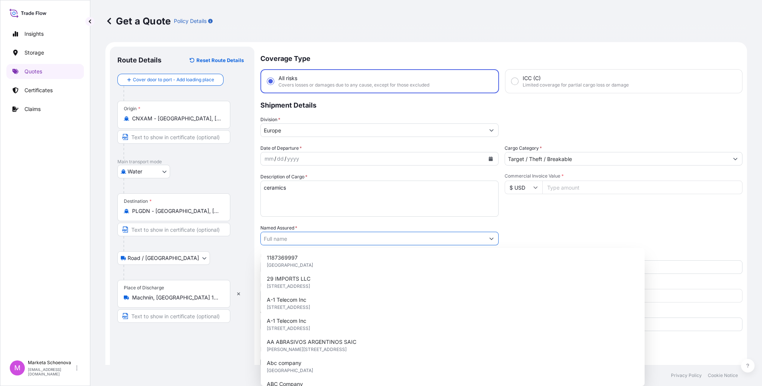
click at [570, 181] on input "Commercial Invoice Value *" at bounding box center [642, 188] width 201 height 14
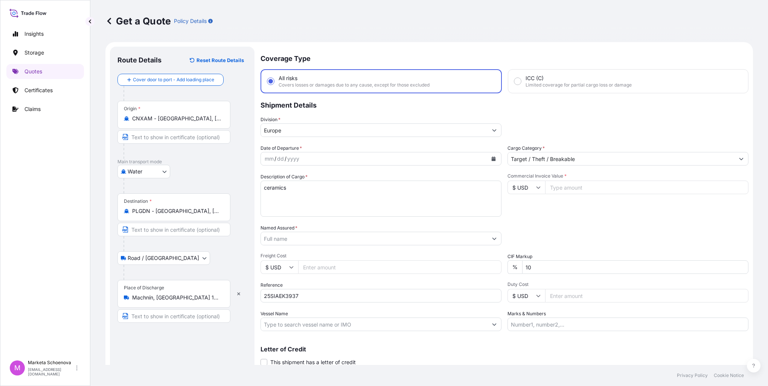
paste input "14957.8400"
type input "14957.8400"
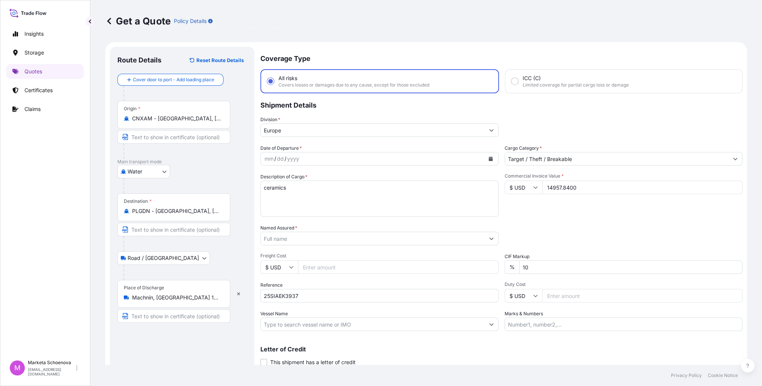
click at [330, 237] on input "Named Assured *" at bounding box center [373, 239] width 224 height 14
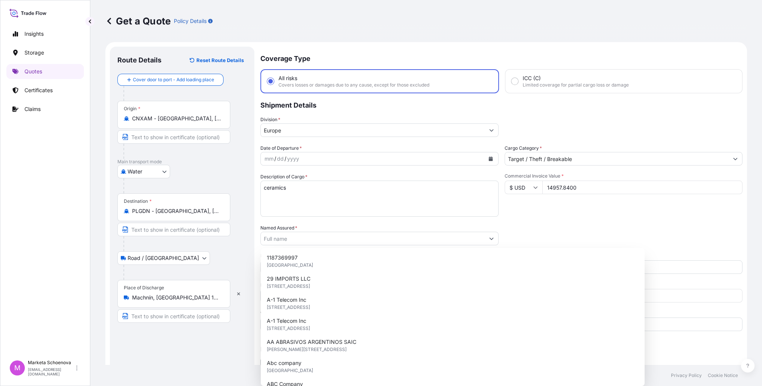
click at [556, 215] on div "Commercial Invoice Value * $ USD 14957.8400" at bounding box center [624, 195] width 238 height 44
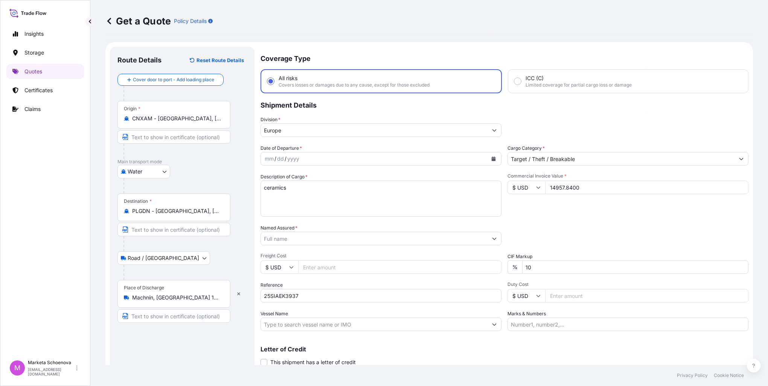
click at [327, 271] on input "Freight Cost" at bounding box center [399, 267] width 203 height 14
type input "1392"
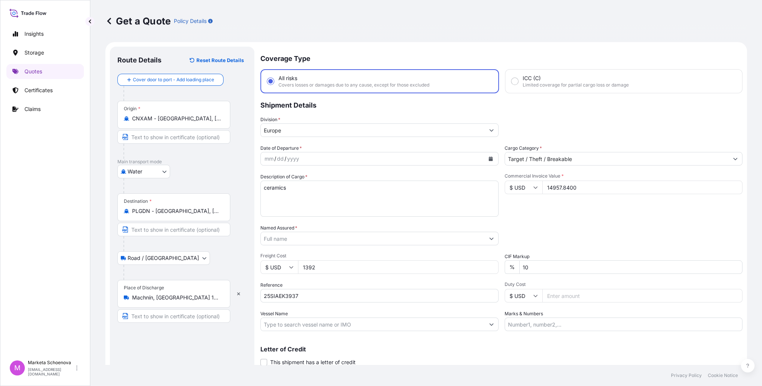
click at [285, 239] on input "Named Assured *" at bounding box center [373, 239] width 224 height 14
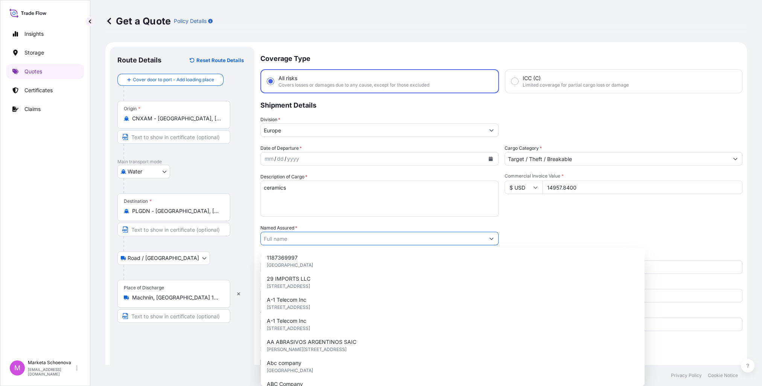
paste input "SEIZIS, spol. s r.o."
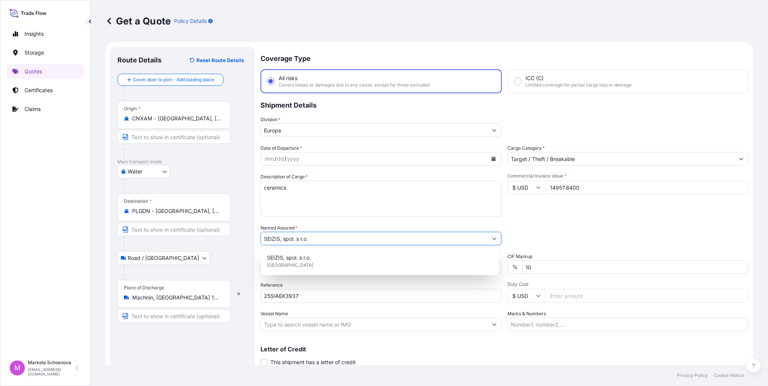
type input "SEIZIS, spol. s r.o."
click at [530, 221] on div "Date of Departure * mm / dd / yyyy Cargo Category * Target / Theft / Breakable …" at bounding box center [504, 238] width 488 height 187
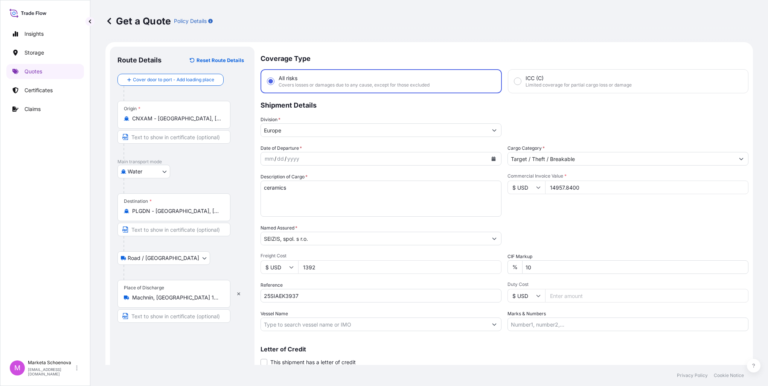
scroll to position [26, 0]
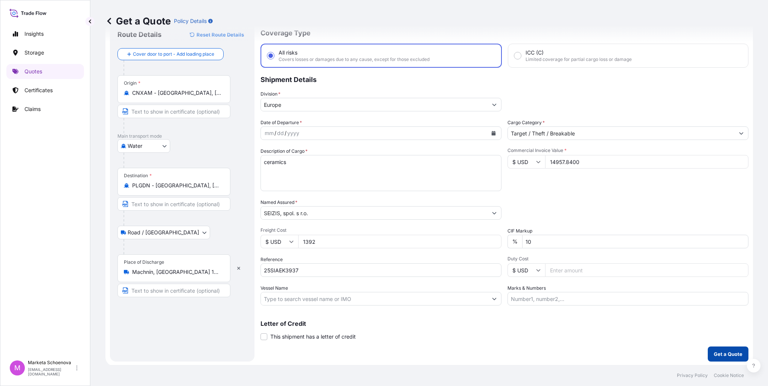
click at [714, 355] on p "Get a Quote" at bounding box center [728, 354] width 29 height 8
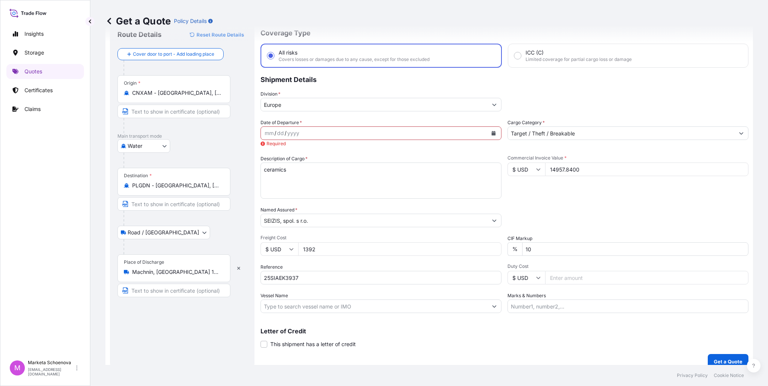
click at [318, 132] on div "mm / dd / yyyy" at bounding box center [374, 133] width 227 height 14
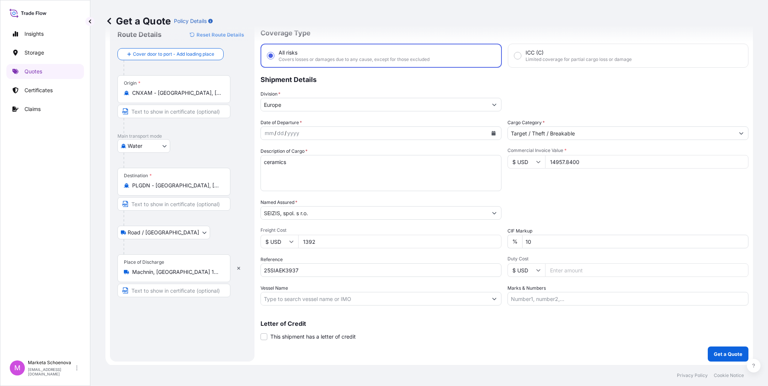
click at [492, 131] on icon "Calendar" at bounding box center [494, 133] width 4 height 5
click at [279, 156] on button "Previous" at bounding box center [276, 154] width 17 height 12
click at [279, 155] on button "Previous" at bounding box center [276, 154] width 17 height 12
click at [316, 223] on div "25" at bounding box center [317, 225] width 14 height 14
click at [714, 355] on p "Get a Quote" at bounding box center [728, 354] width 29 height 8
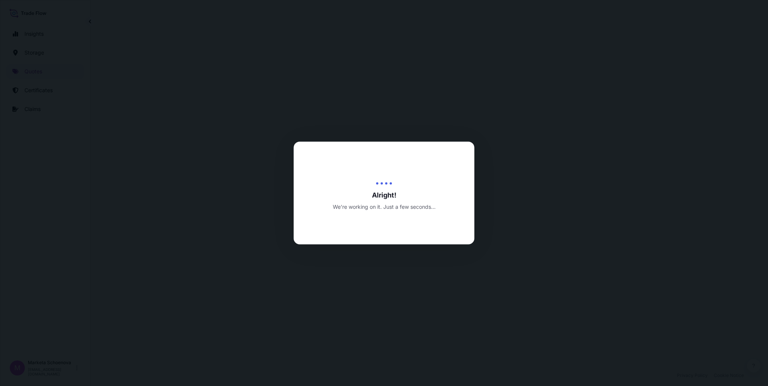
select select "Water"
select select "Road / [GEOGRAPHIC_DATA]"
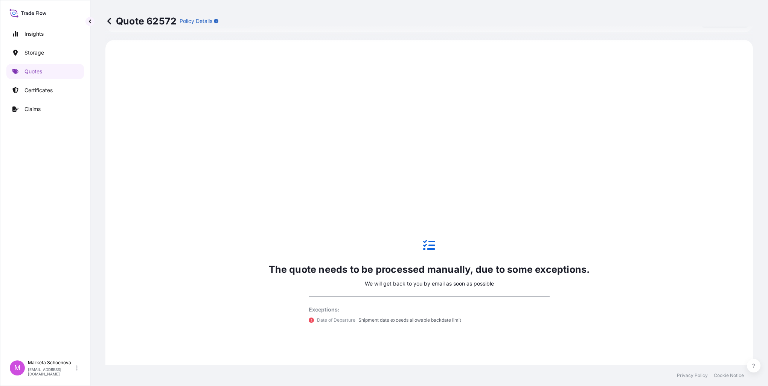
scroll to position [361, 0]
